Goal: Share content

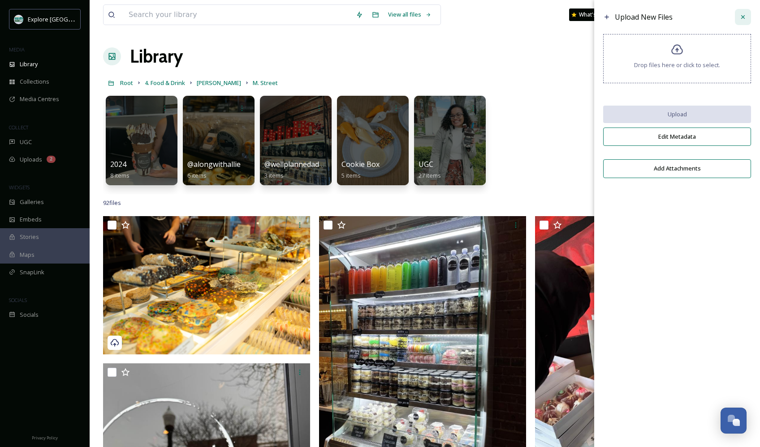
click at [747, 21] on div at bounding box center [743, 17] width 16 height 16
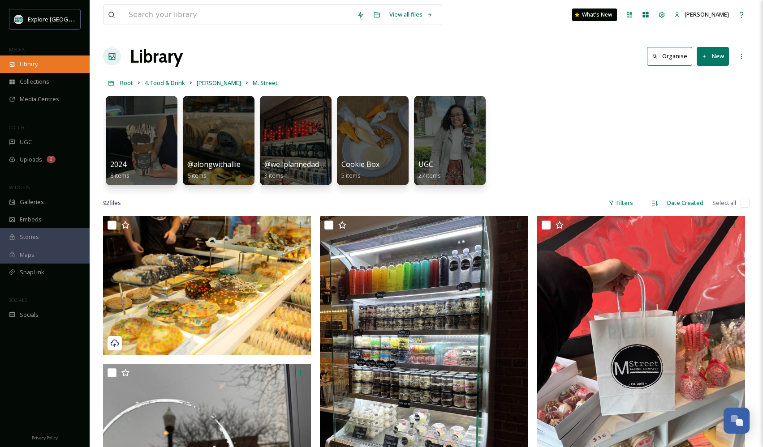
click at [47, 60] on div "Library" at bounding box center [45, 64] width 90 height 17
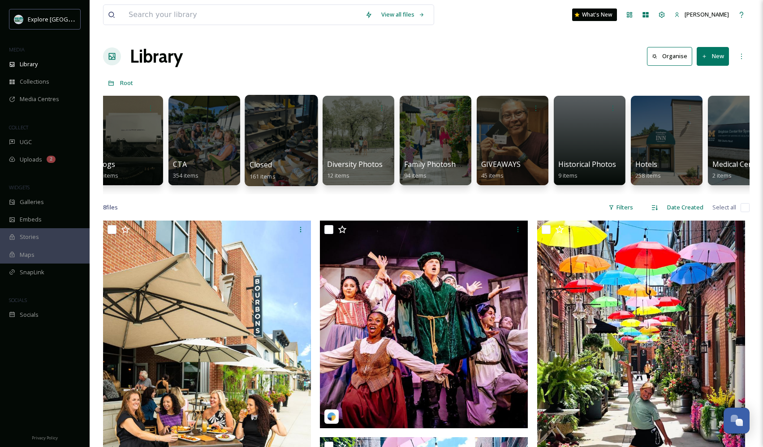
scroll to position [0, 940]
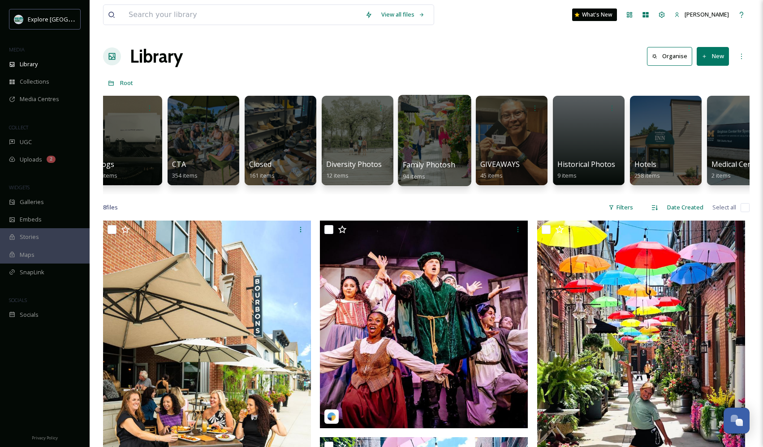
click at [451, 144] on div at bounding box center [434, 140] width 73 height 91
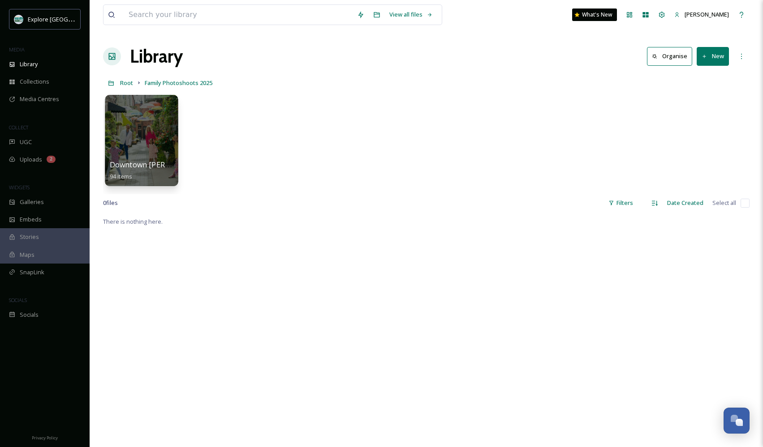
click at [141, 137] on div at bounding box center [141, 140] width 73 height 91
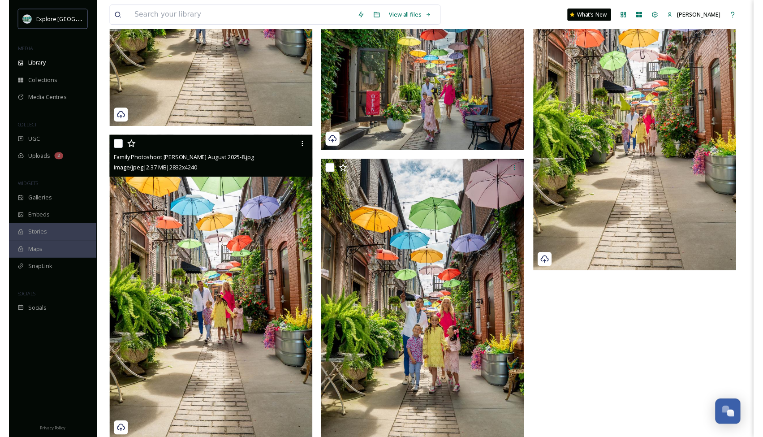
scroll to position [7016, 0]
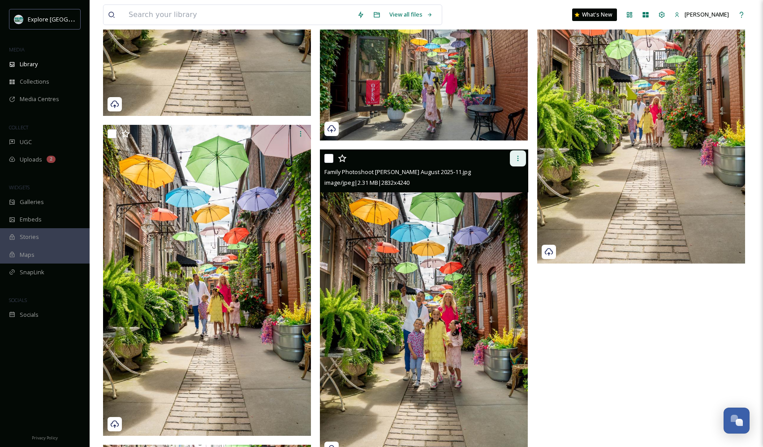
click at [519, 158] on icon at bounding box center [517, 158] width 7 height 7
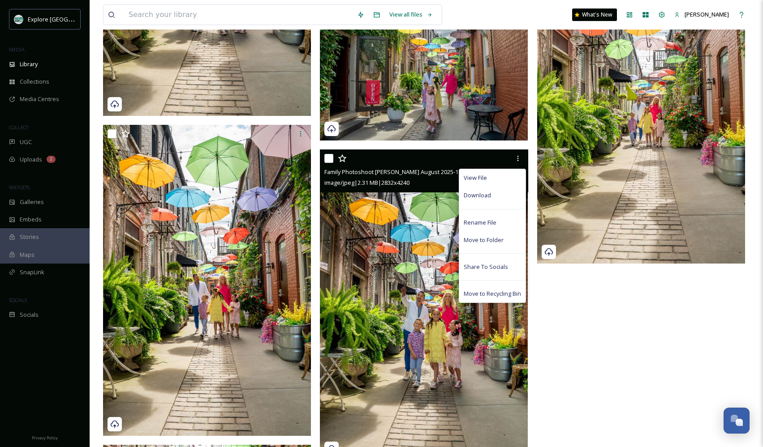
click at [408, 169] on span "Family Photoshoot [PERSON_NAME] August 2025-11.jpg" at bounding box center [397, 172] width 146 height 8
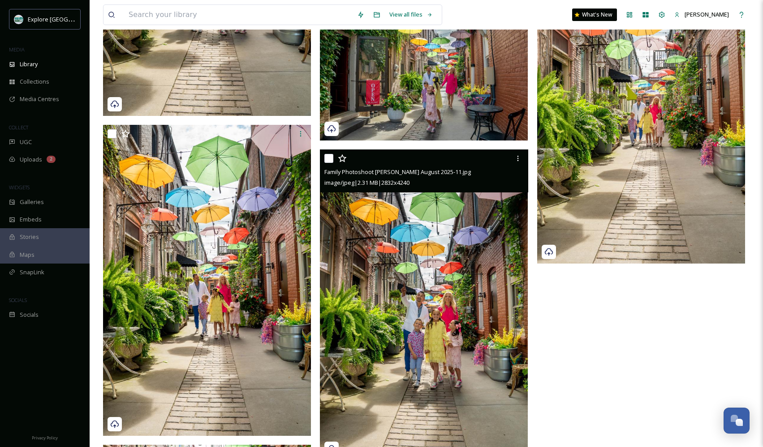
click at [409, 172] on span "Family Photoshoot [PERSON_NAME] August 2025-11.jpg" at bounding box center [397, 172] width 146 height 8
click at [386, 301] on img at bounding box center [424, 305] width 208 height 311
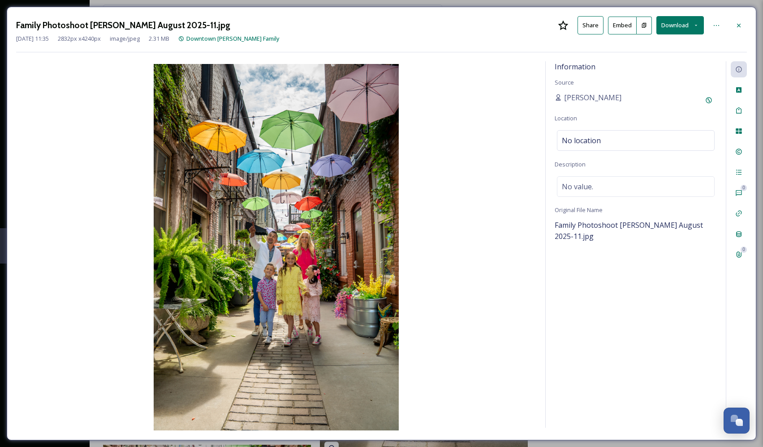
click at [587, 31] on button "Share" at bounding box center [590, 25] width 26 height 18
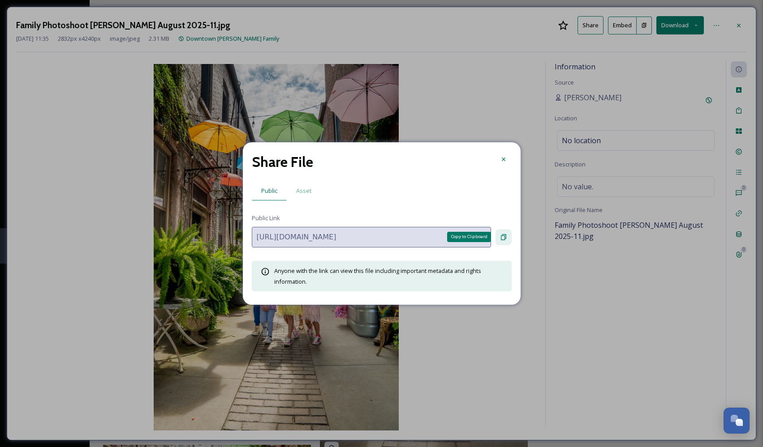
click at [502, 236] on icon at bounding box center [503, 237] width 7 height 7
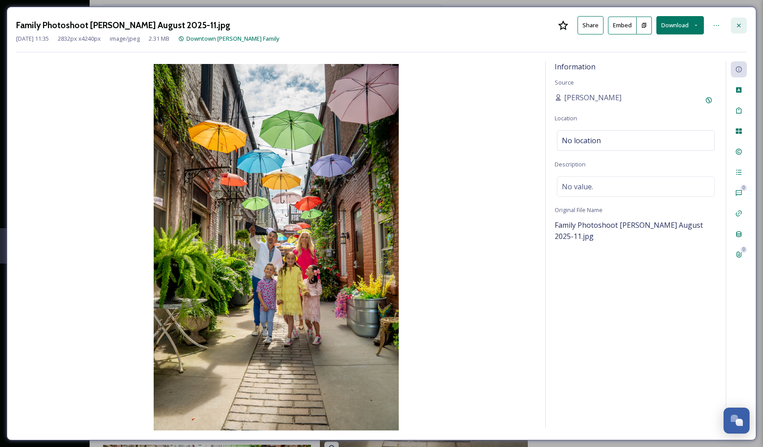
click at [741, 27] on icon at bounding box center [738, 25] width 7 height 7
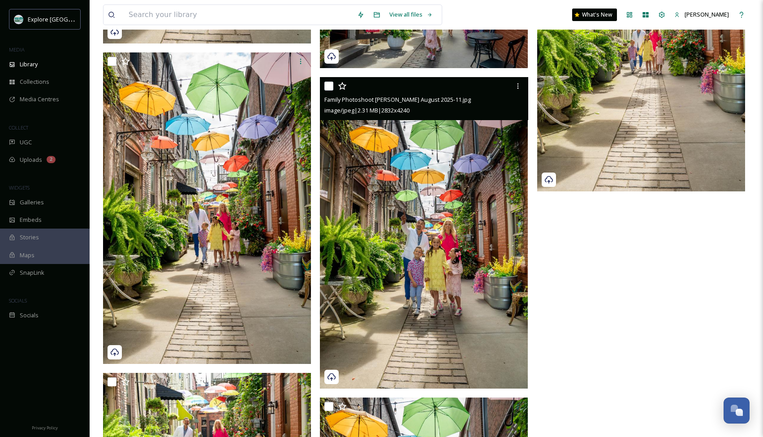
scroll to position [7089, 0]
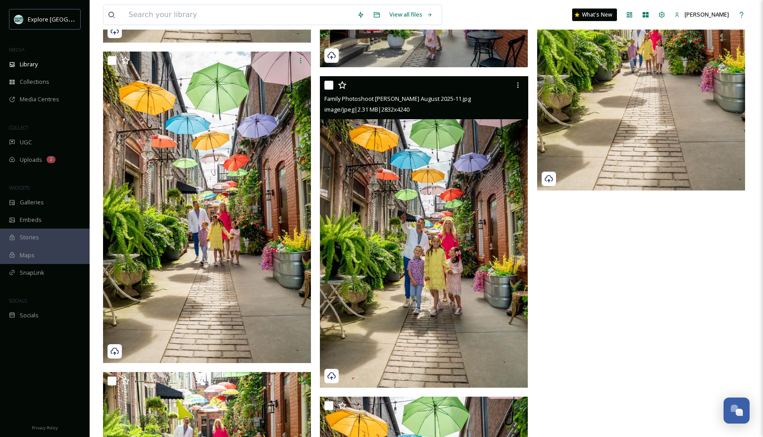
click at [449, 241] on img at bounding box center [424, 231] width 208 height 311
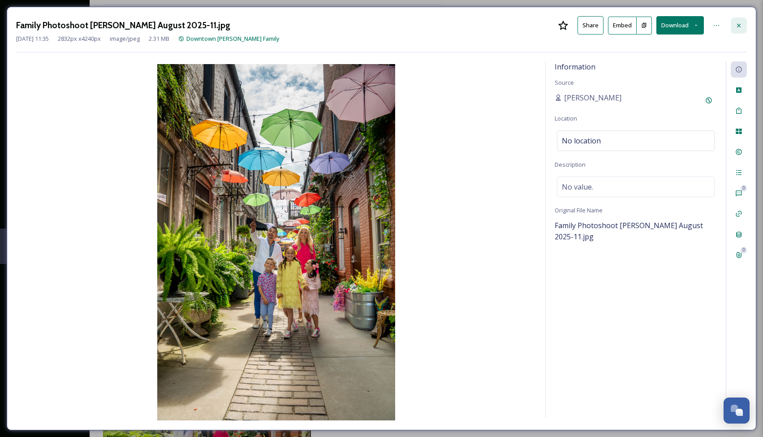
click at [740, 25] on icon at bounding box center [739, 25] width 4 height 4
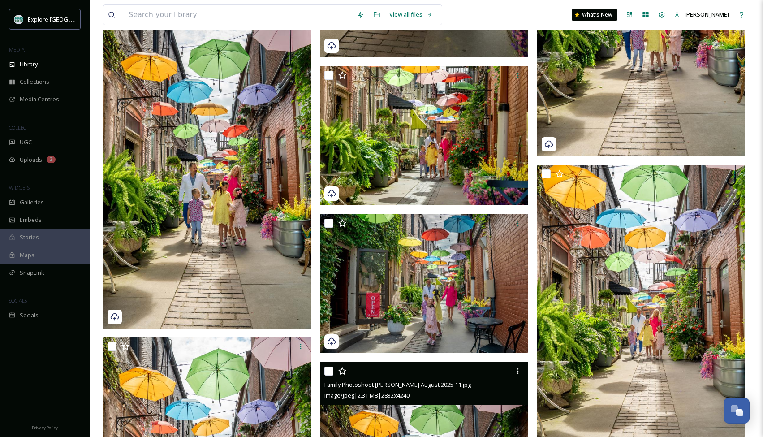
scroll to position [6800, 0]
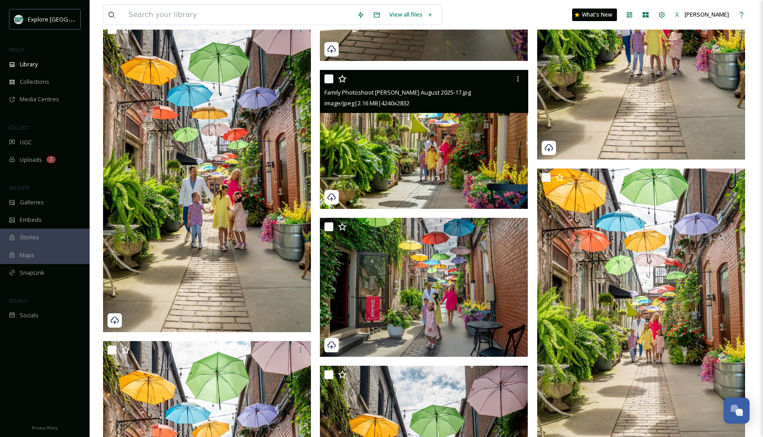
click at [422, 175] on img at bounding box center [424, 139] width 208 height 139
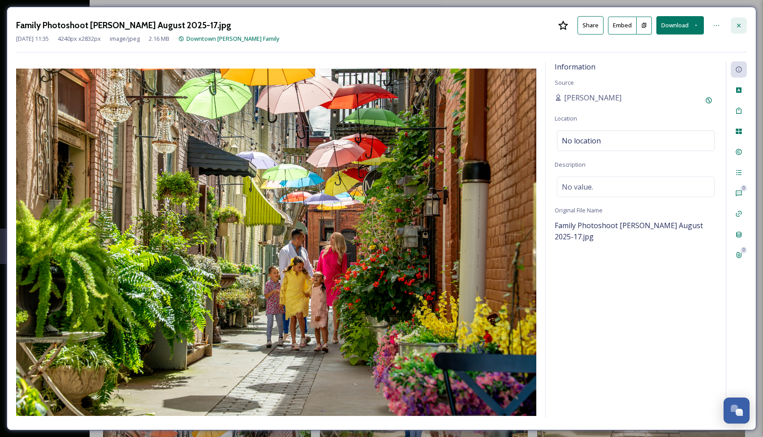
click at [731, 31] on div at bounding box center [739, 25] width 16 height 16
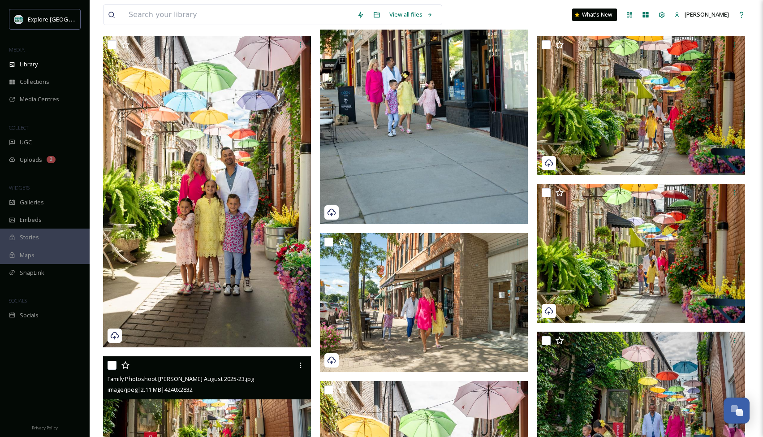
scroll to position [6167, 0]
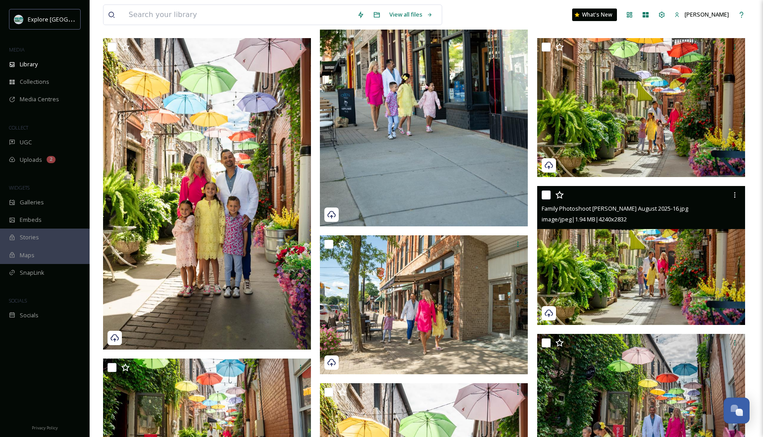
click at [590, 277] on img at bounding box center [641, 255] width 208 height 139
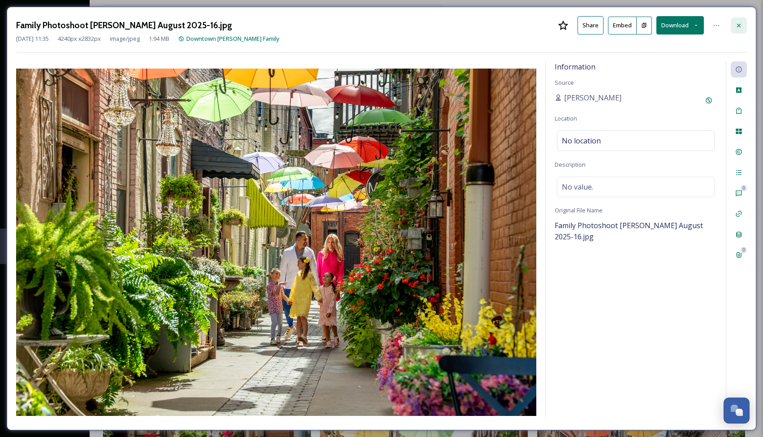
click at [740, 25] on icon at bounding box center [738, 25] width 7 height 7
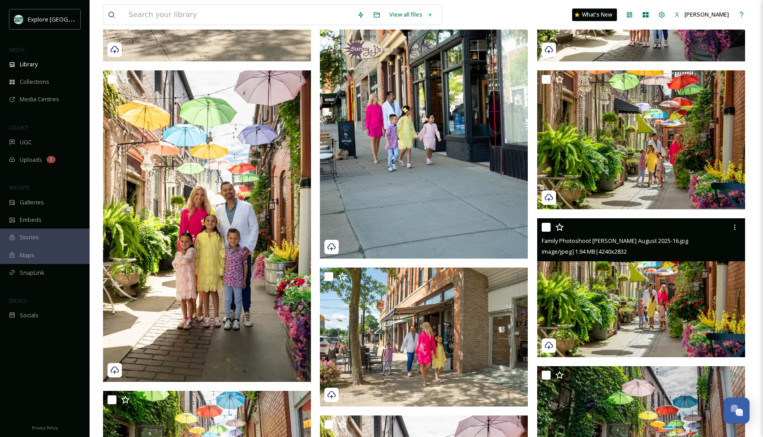
scroll to position [6118, 0]
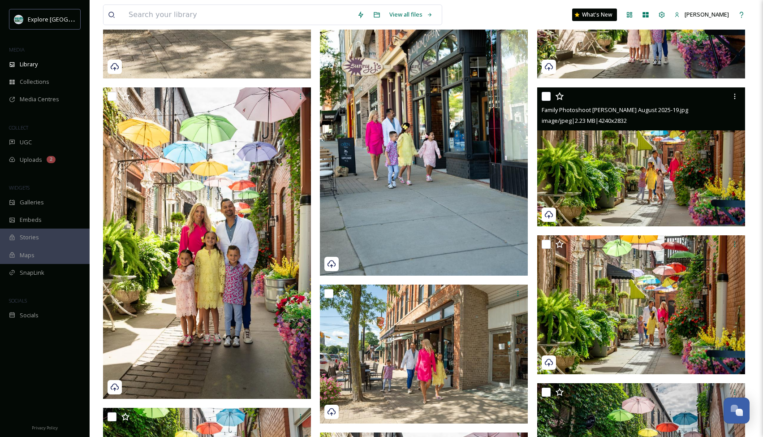
click at [658, 179] on img at bounding box center [641, 156] width 208 height 139
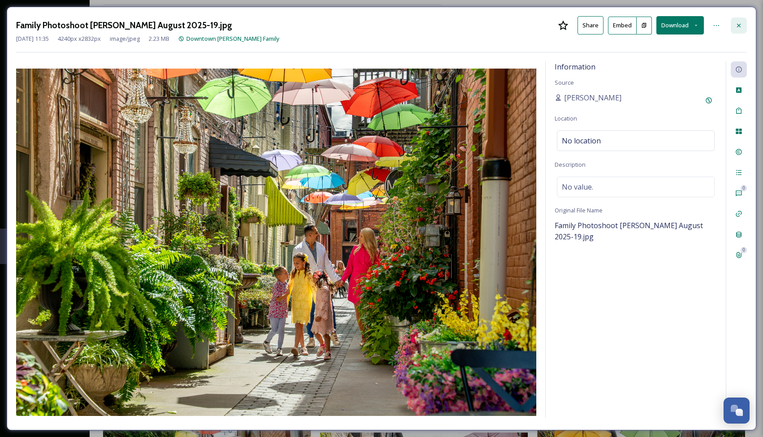
click at [739, 26] on icon at bounding box center [739, 25] width 4 height 4
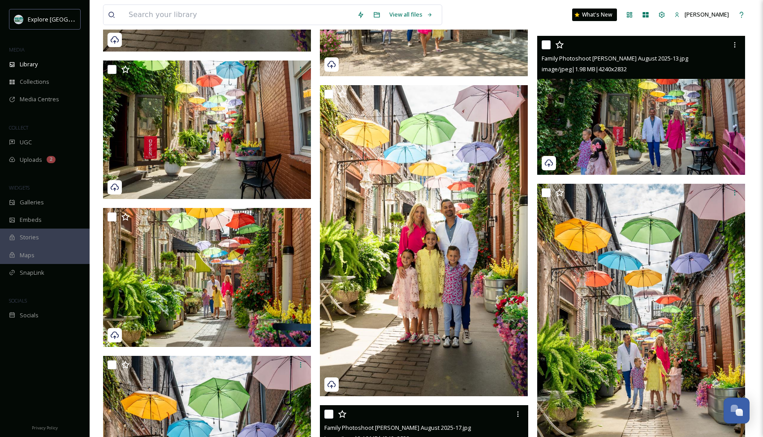
scroll to position [6466, 0]
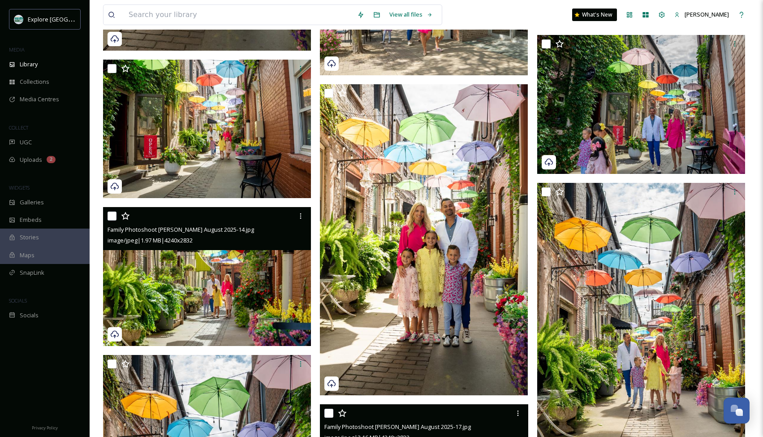
click at [223, 303] on img at bounding box center [207, 276] width 208 height 139
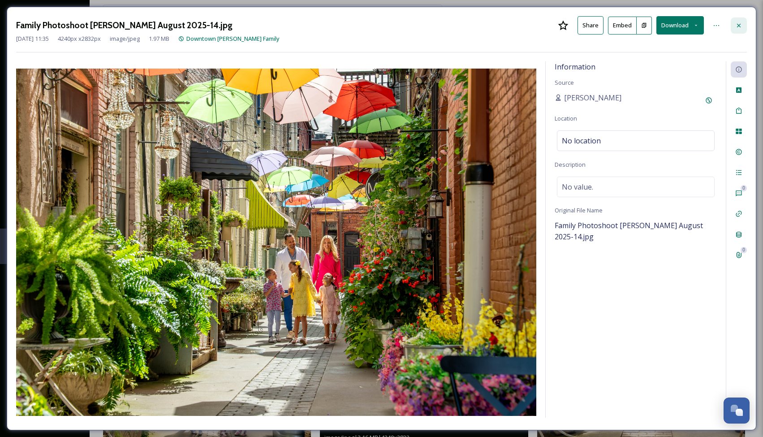
click at [735, 30] on div at bounding box center [739, 25] width 16 height 16
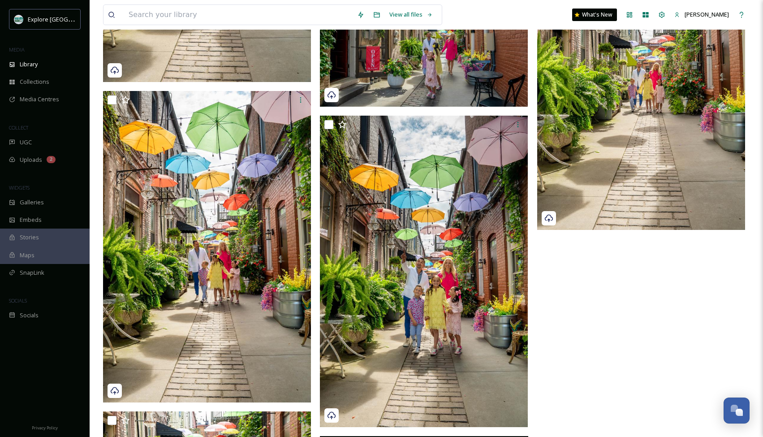
scroll to position [6946, 0]
